Goal: Task Accomplishment & Management: Use online tool/utility

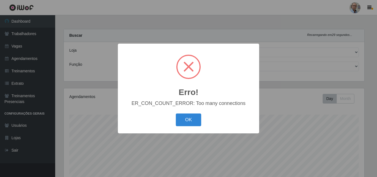
select select "251"
click at [186, 122] on button "OK" at bounding box center [189, 120] width 26 height 13
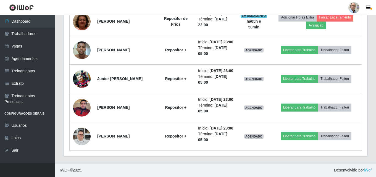
scroll to position [506, 0]
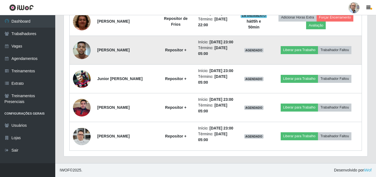
click at [85, 38] on img at bounding box center [82, 49] width 18 height 23
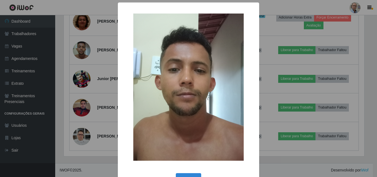
click at [97, 57] on div "× OK Cancel" at bounding box center [188, 88] width 377 height 177
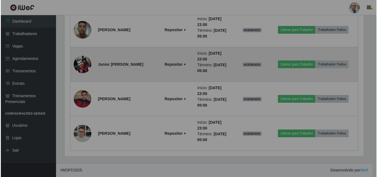
scroll to position [115, 304]
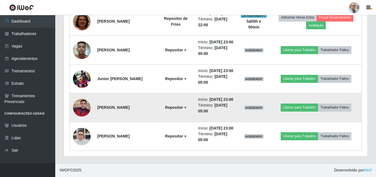
click at [84, 98] on img at bounding box center [82, 107] width 18 height 23
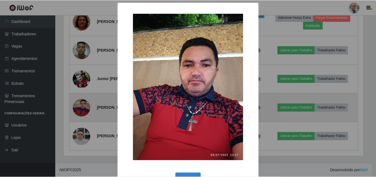
scroll to position [115, 301]
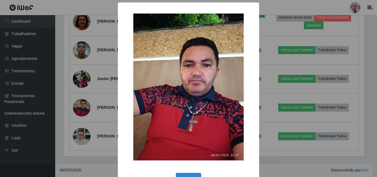
click at [95, 88] on div "× OK Cancel" at bounding box center [188, 88] width 377 height 177
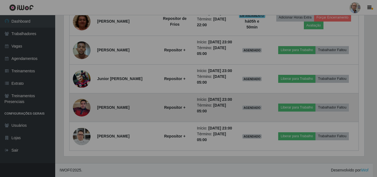
scroll to position [115, 304]
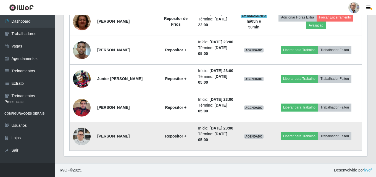
click at [85, 132] on img at bounding box center [82, 136] width 18 height 23
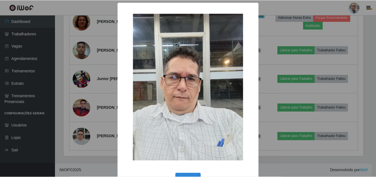
scroll to position [115, 301]
click at [102, 114] on div "× OK Cancel" at bounding box center [188, 88] width 377 height 177
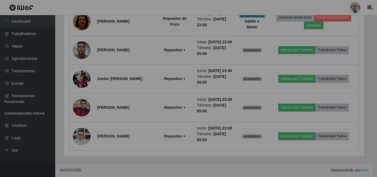
scroll to position [115, 304]
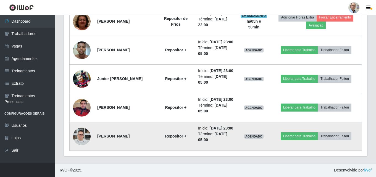
click at [85, 136] on img at bounding box center [82, 136] width 18 height 23
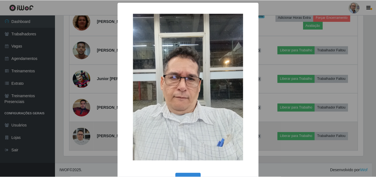
scroll to position [115, 301]
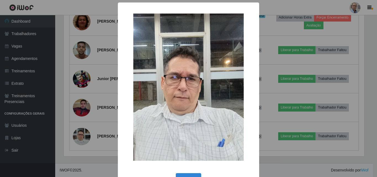
click at [90, 124] on div "× OK Cancel" at bounding box center [188, 88] width 377 height 177
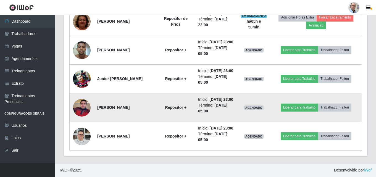
scroll to position [115, 304]
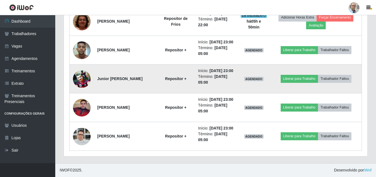
click at [78, 70] on img at bounding box center [82, 78] width 18 height 17
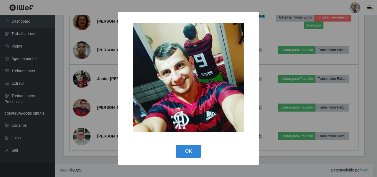
click at [105, 80] on div "× OK Cancel" at bounding box center [188, 88] width 377 height 177
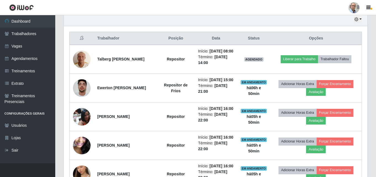
scroll to position [202, 0]
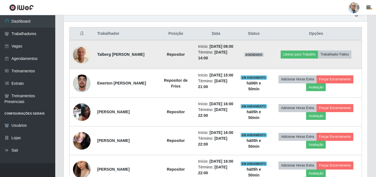
click at [83, 58] on img at bounding box center [82, 54] width 18 height 23
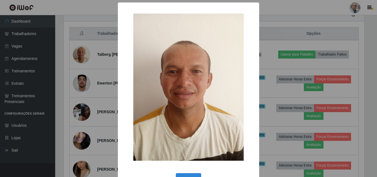
click at [114, 76] on div "× OK Cancel" at bounding box center [188, 88] width 377 height 177
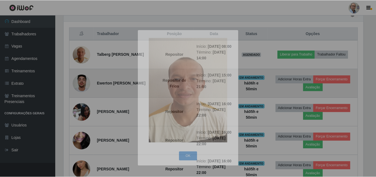
scroll to position [0, 0]
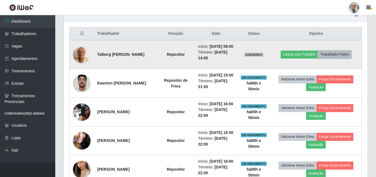
click at [340, 57] on button "Trabalhador Faltou" at bounding box center [334, 55] width 33 height 8
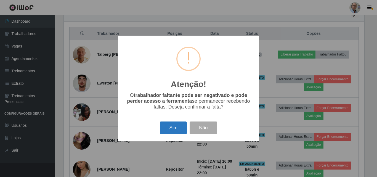
click at [169, 127] on button "Sim" at bounding box center [173, 128] width 27 height 13
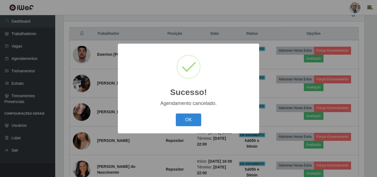
click at [108, 110] on div "Sucesso! × Agendamento cancelado. OK Cancel" at bounding box center [188, 88] width 377 height 177
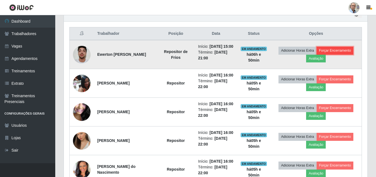
click at [344, 53] on button "Forçar Encerramento" at bounding box center [335, 51] width 37 height 8
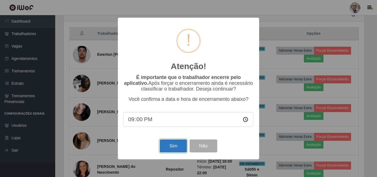
click at [174, 151] on button "Sim" at bounding box center [173, 145] width 27 height 13
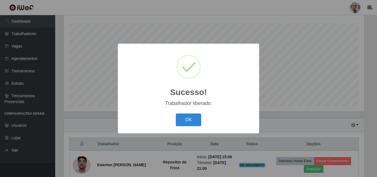
click at [266, 110] on div "Sucesso! × Trabalhador liberado. OK Cancel" at bounding box center [188, 88] width 377 height 177
